Goal: Task Accomplishment & Management: Manage account settings

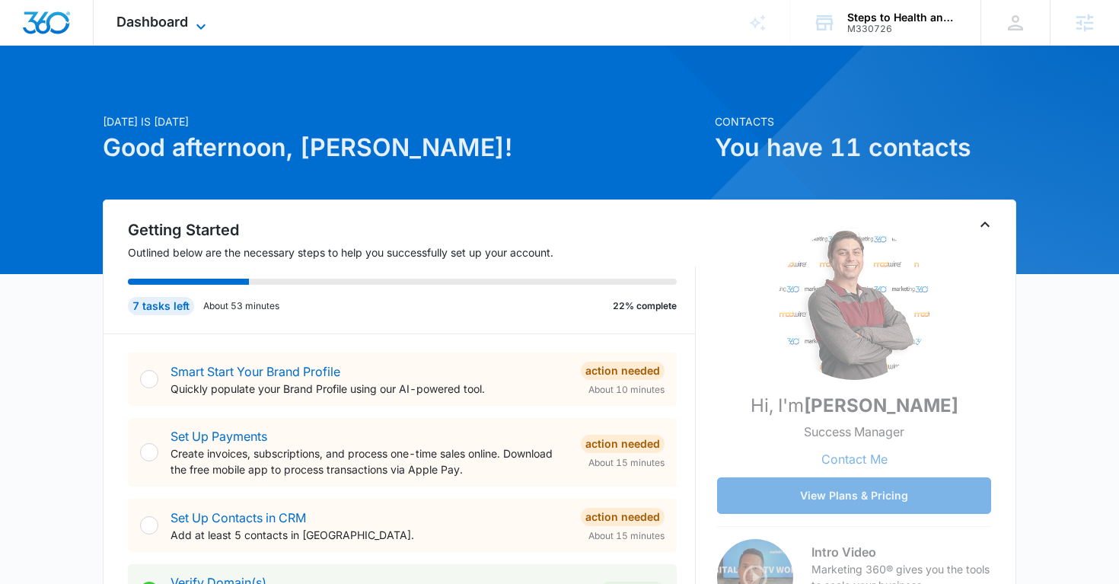
click at [187, 17] on span "Dashboard" at bounding box center [152, 22] width 72 height 16
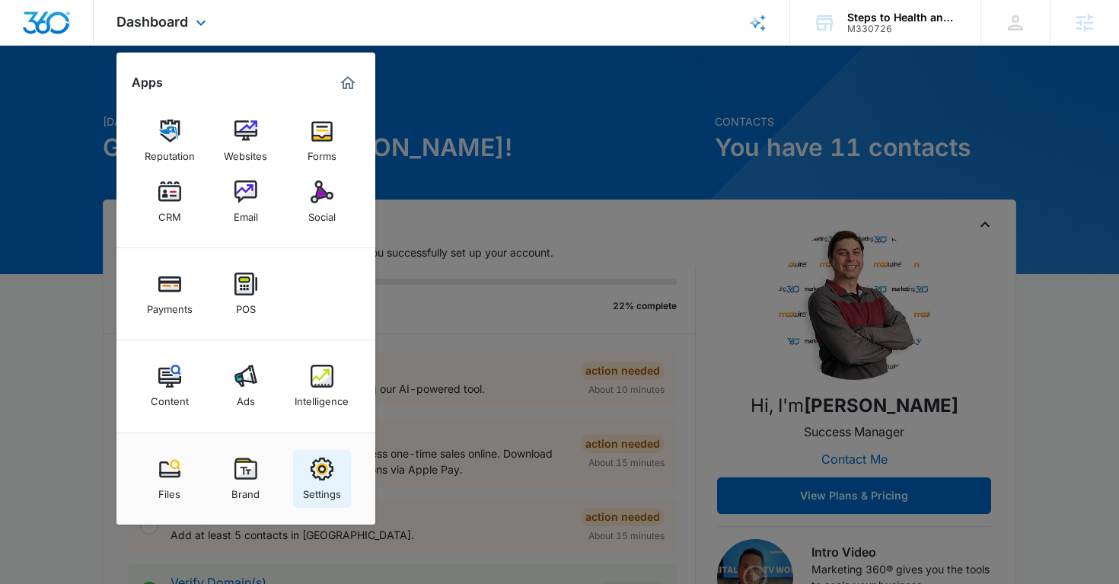
click at [323, 473] on img at bounding box center [322, 468] width 23 height 23
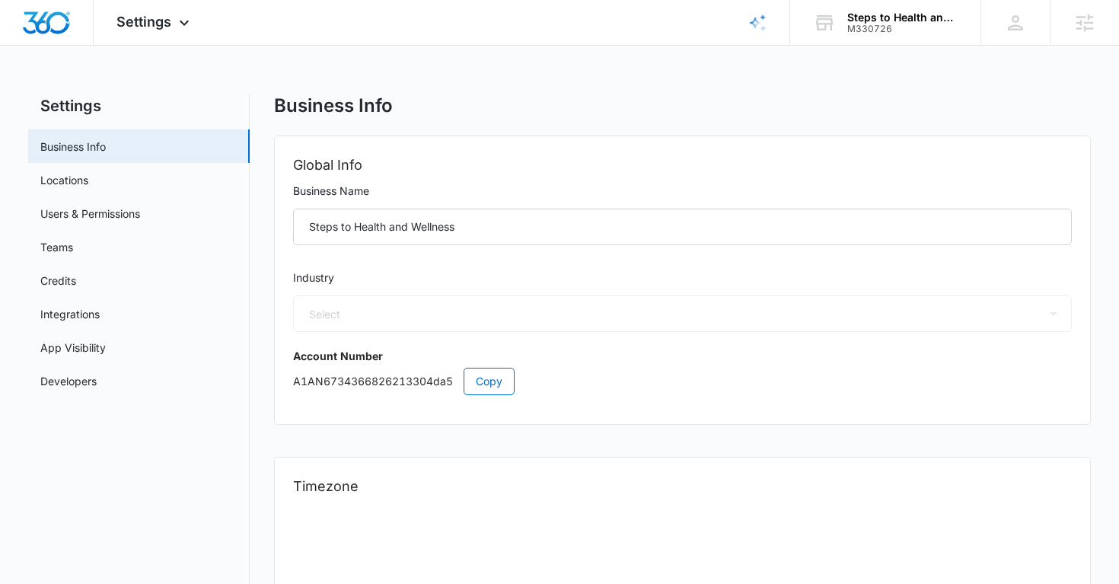
select select "52"
select select "US"
select select "America/Denver"
click at [174, 40] on div "Settings Apps Reputation Websites Forms CRM Email Social Payments POS Content A…" at bounding box center [155, 22] width 123 height 45
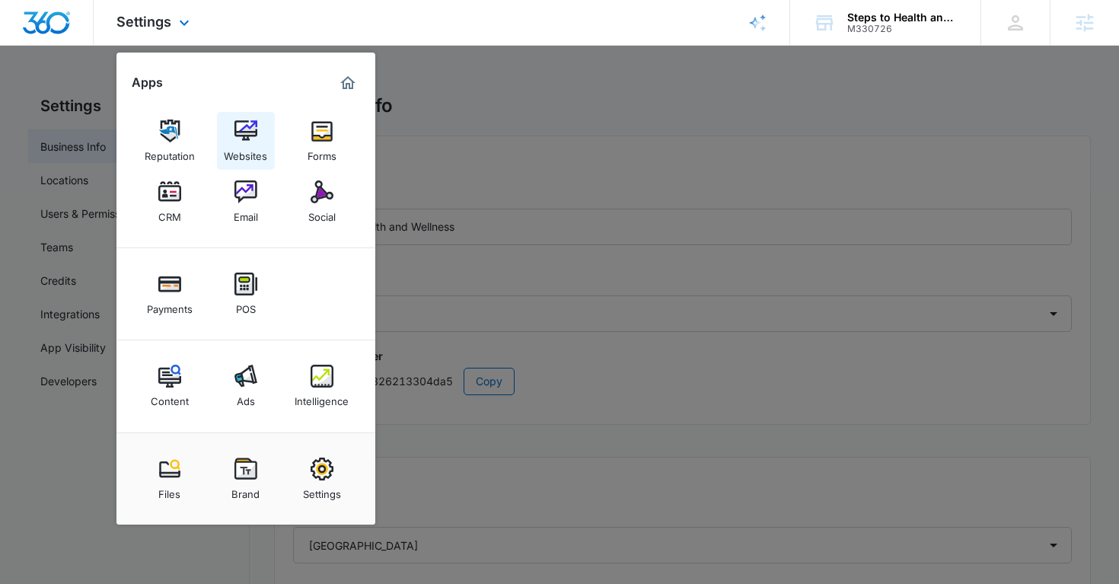
click at [234, 126] on img at bounding box center [245, 131] width 23 height 23
